Goal: Task Accomplishment & Management: Use online tool/utility

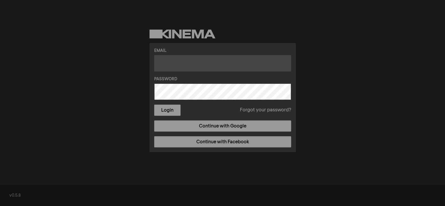
click at [213, 64] on input "text" at bounding box center [222, 63] width 137 height 16
type input "[PERSON_NAME][EMAIL_ADDRESS][PERSON_NAME][DOMAIN_NAME]"
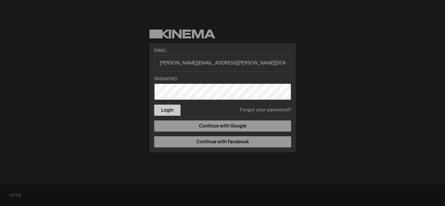
click at [174, 109] on button "Login" at bounding box center [167, 109] width 26 height 11
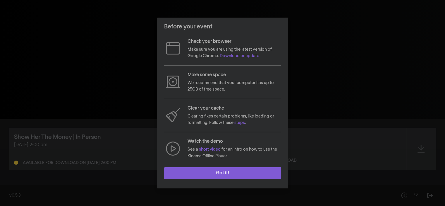
click at [209, 173] on button "Got it!" at bounding box center [222, 173] width 117 height 12
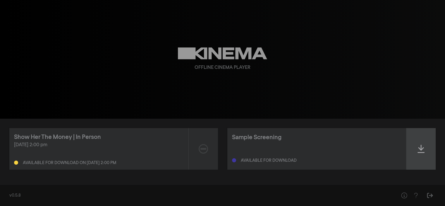
click at [419, 148] on icon at bounding box center [421, 148] width 7 height 9
click at [417, 150] on div at bounding box center [421, 149] width 29 height 42
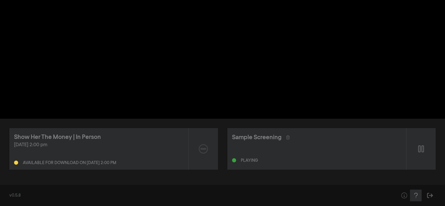
click at [415, 197] on icon "Help" at bounding box center [415, 195] width 7 height 6
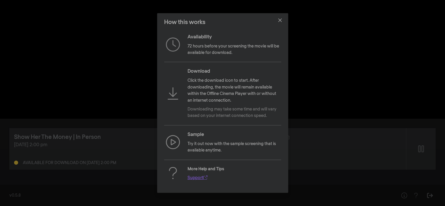
click at [198, 176] on link "Support" at bounding box center [198, 178] width 20 height 4
click at [280, 21] on icon "Close" at bounding box center [280, 20] width 4 height 4
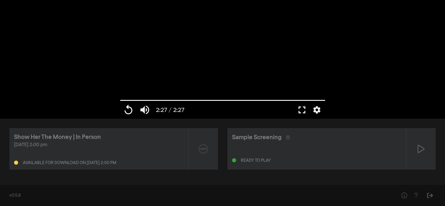
type input "147.146"
